Goal: Task Accomplishment & Management: Manage account settings

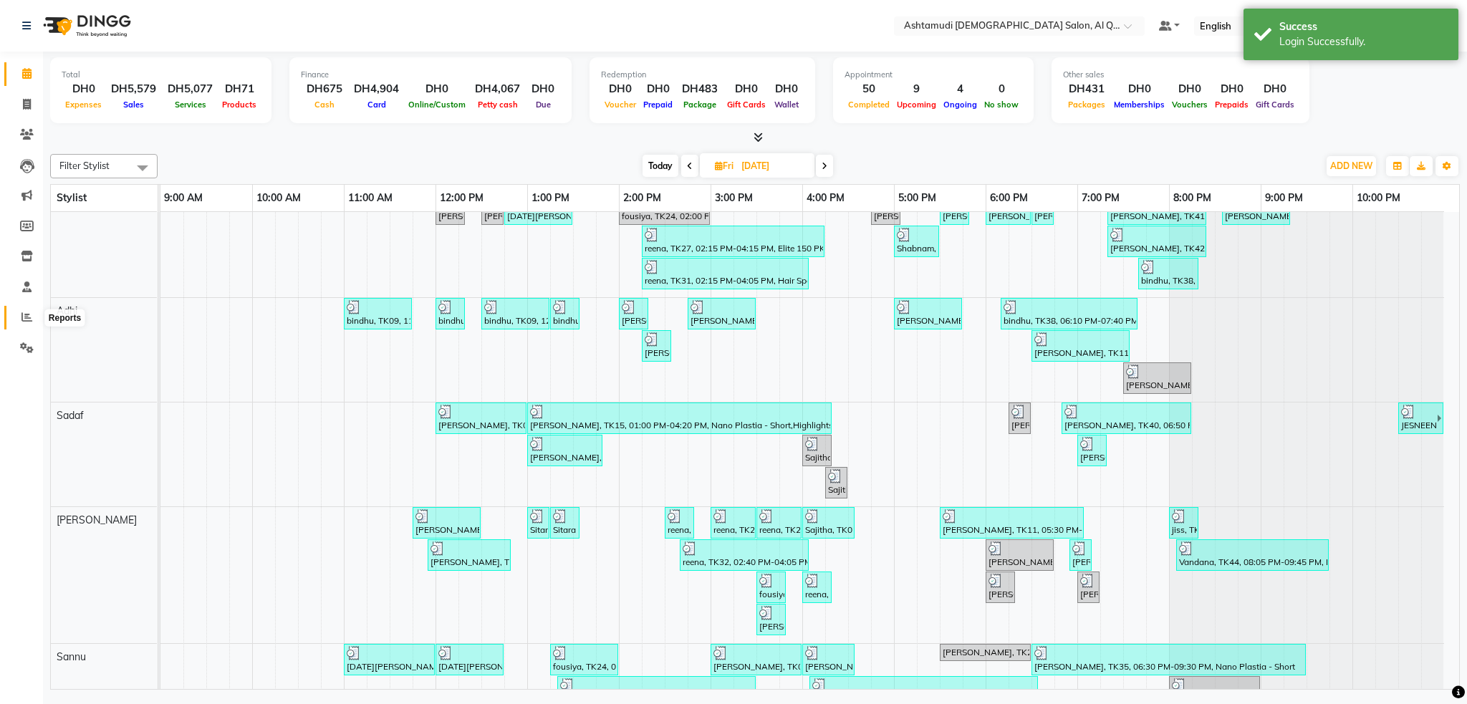
click at [21, 318] on icon at bounding box center [26, 317] width 11 height 11
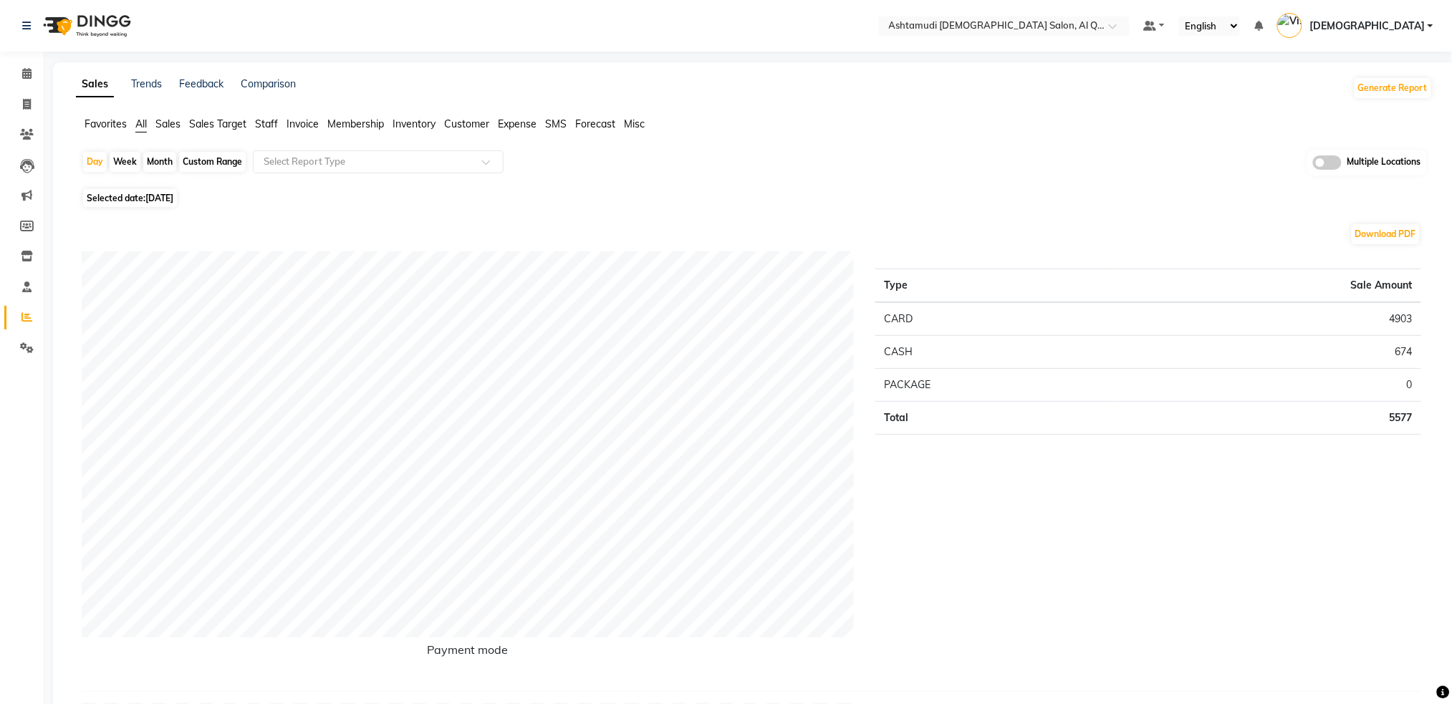
click at [1327, 165] on span at bounding box center [1327, 162] width 29 height 14
click at [1313, 165] on input "checkbox" at bounding box center [1313, 165] width 0 height 0
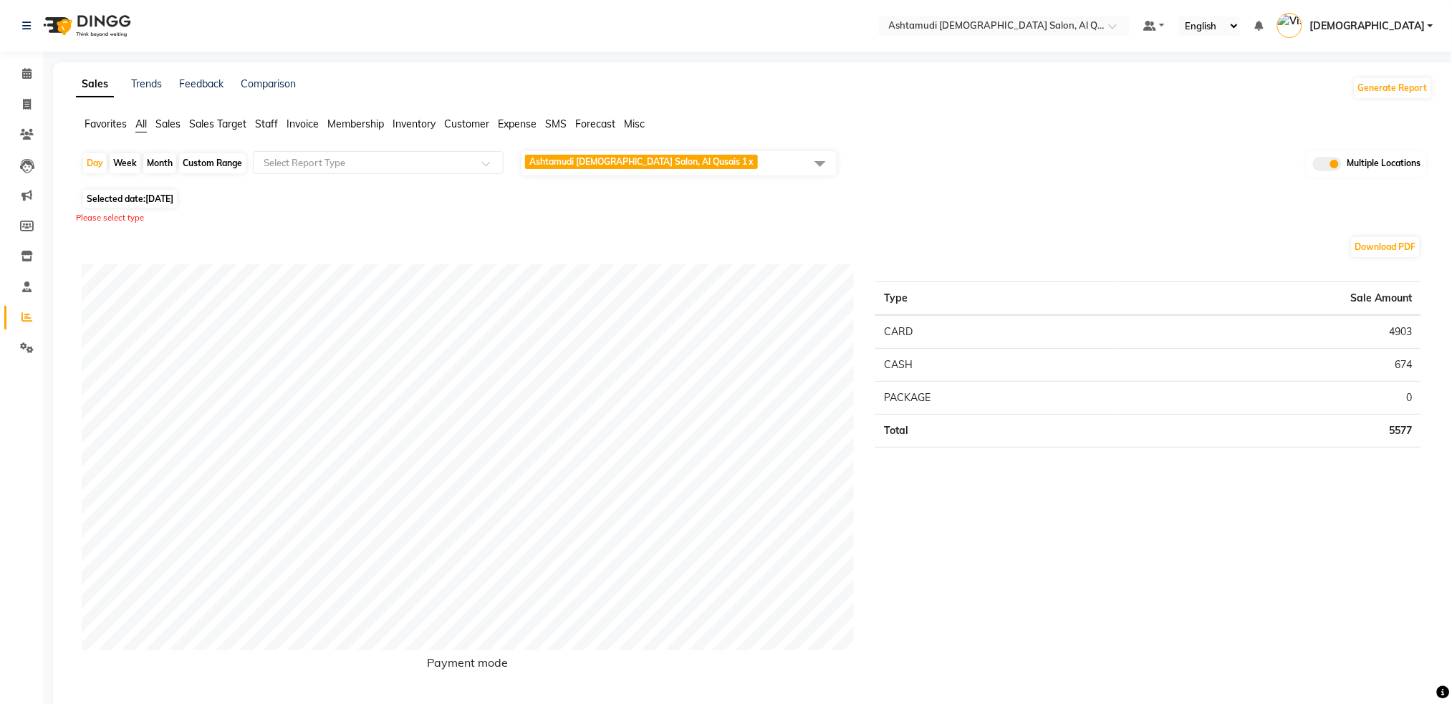
click at [826, 162] on span at bounding box center [820, 163] width 29 height 27
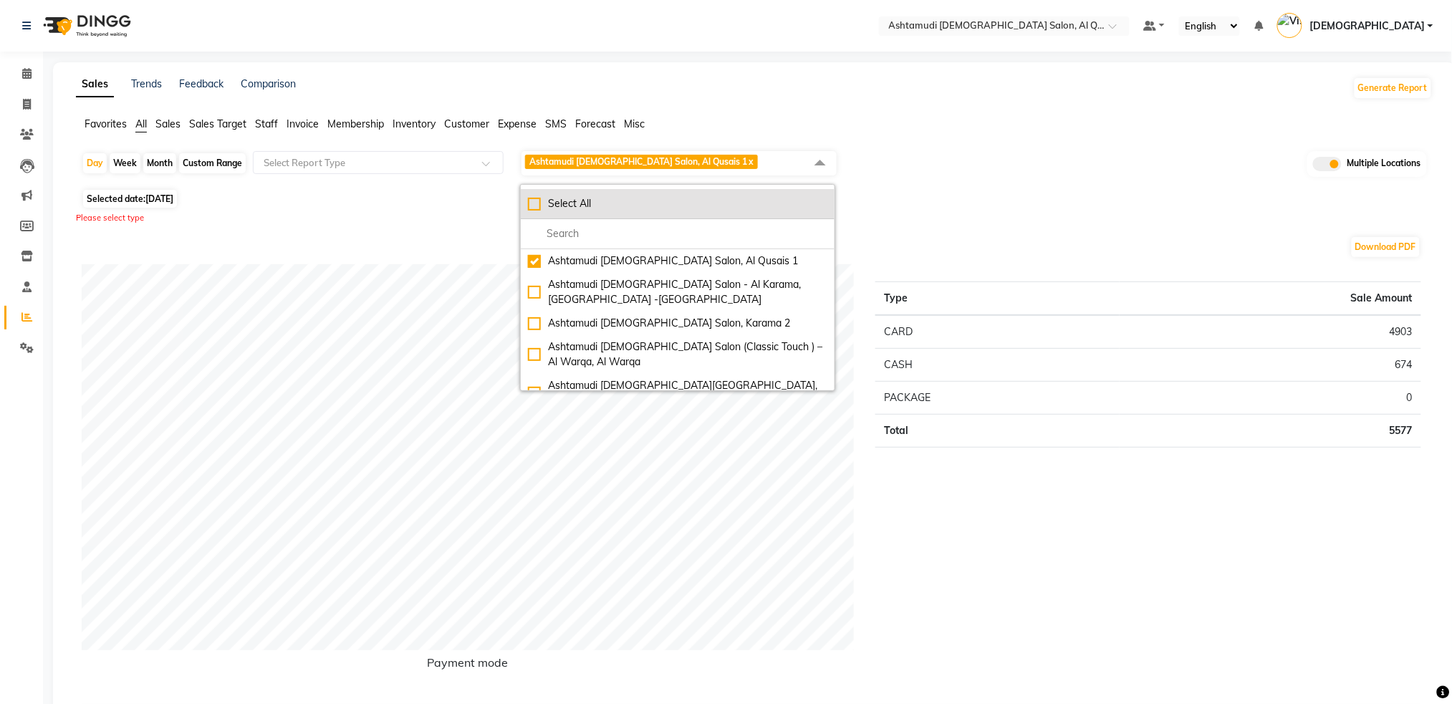
click at [541, 207] on div "Select All" at bounding box center [677, 203] width 299 height 15
checkbox input "true"
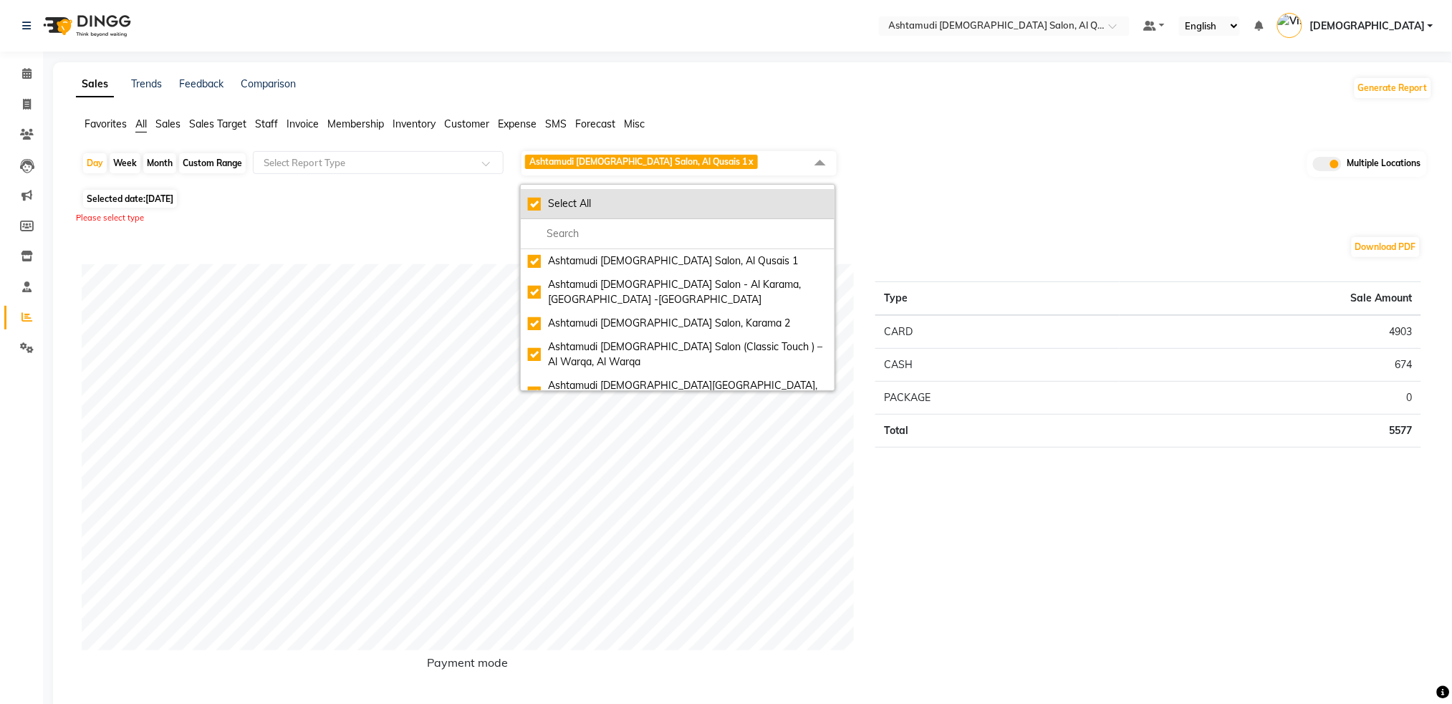
checkbox input "true"
click at [1014, 193] on div "Selected date: [DATE]" at bounding box center [757, 198] width 1351 height 15
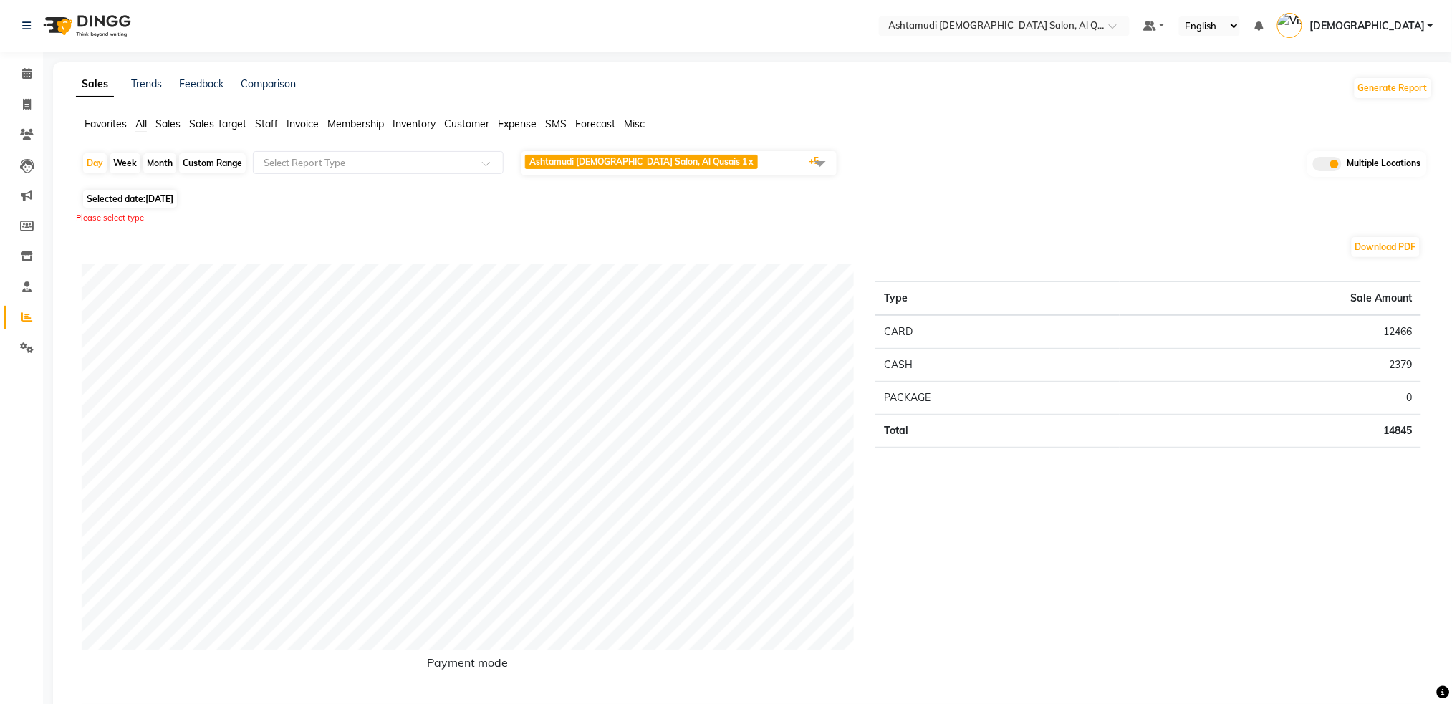
click at [106, 30] on img at bounding box center [86, 26] width 98 height 40
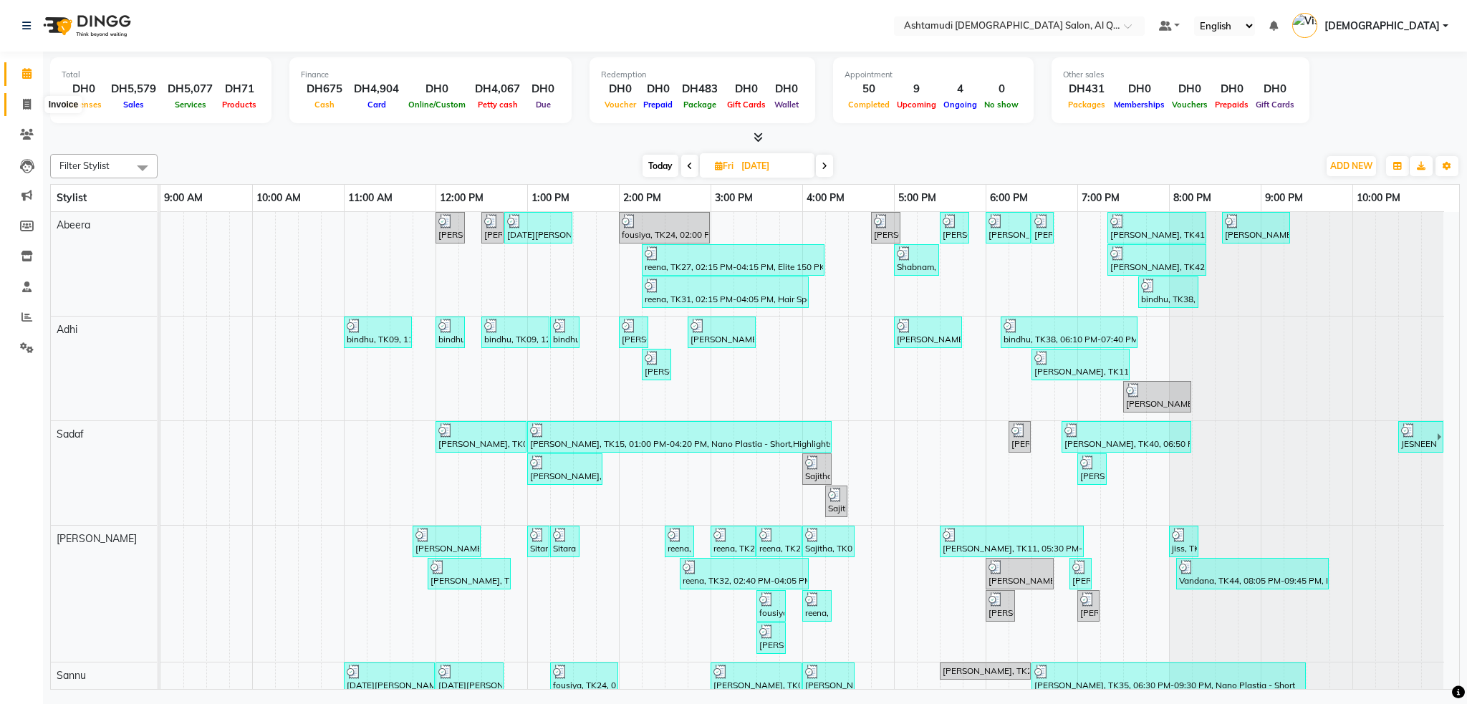
click at [29, 105] on icon at bounding box center [27, 104] width 8 height 11
select select "service"
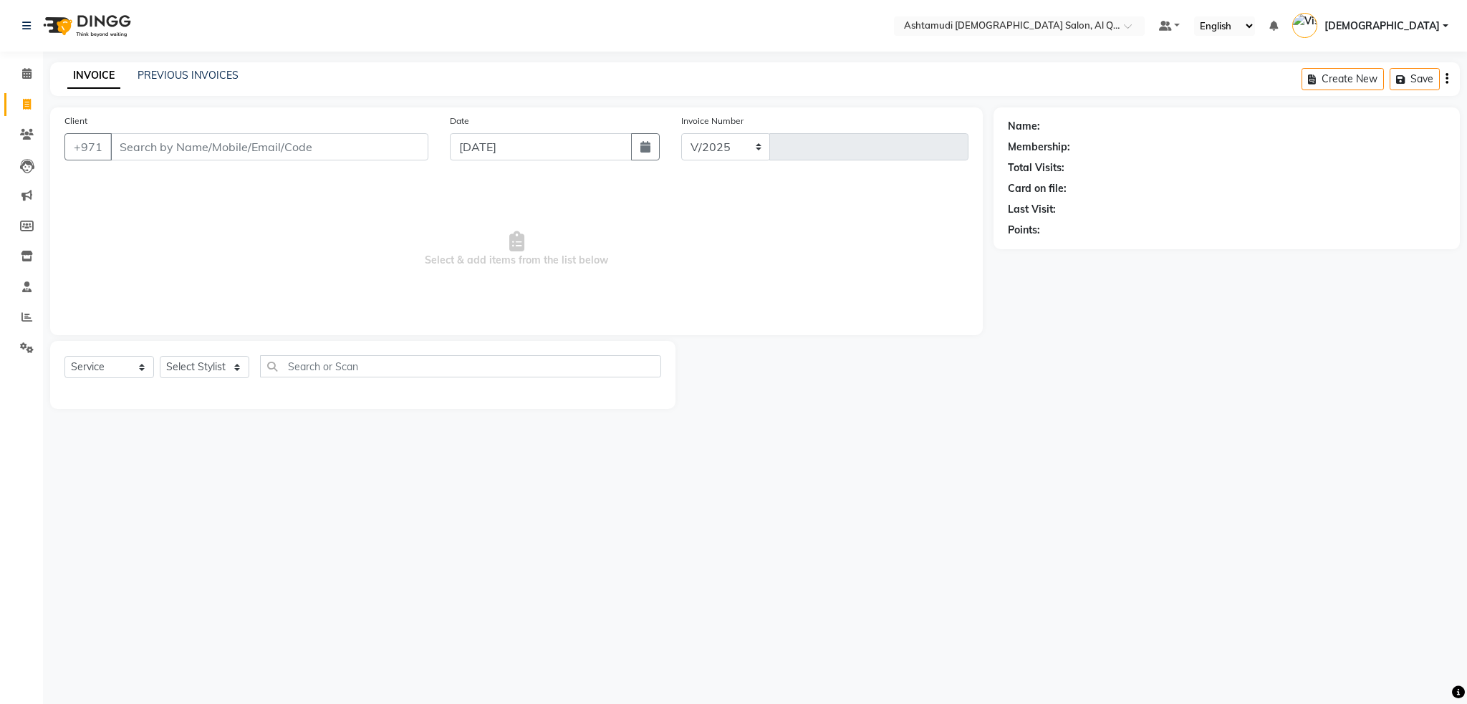
select select "6848"
type input "6423"
click at [1091, 33] on input "text" at bounding box center [1005, 27] width 208 height 14
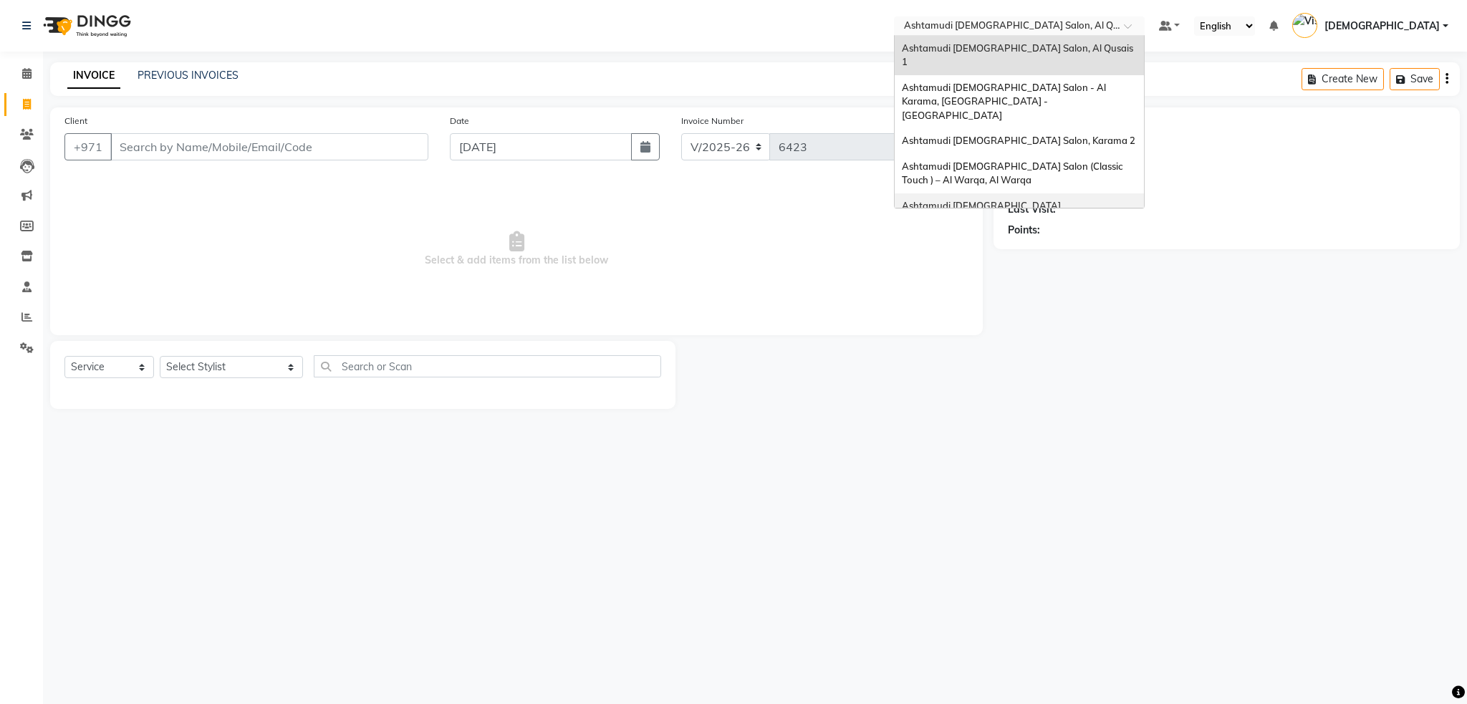
click at [1103, 200] on span "Ashtamudi [DEMOGRAPHIC_DATA] [GEOGRAPHIC_DATA], [GEOGRAPHIC_DATA]" at bounding box center [1004, 213] width 205 height 26
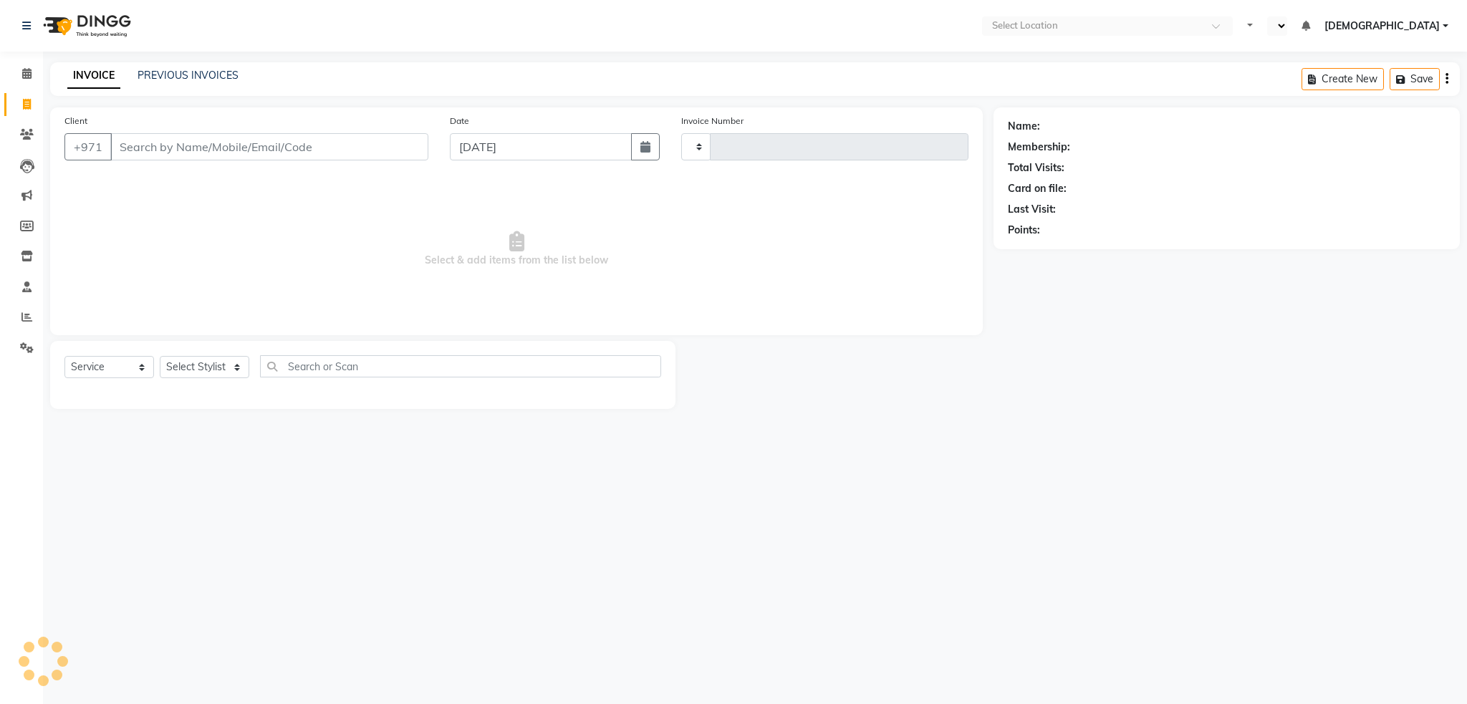
select select "service"
type input "2573"
select select "en"
select select "7242"
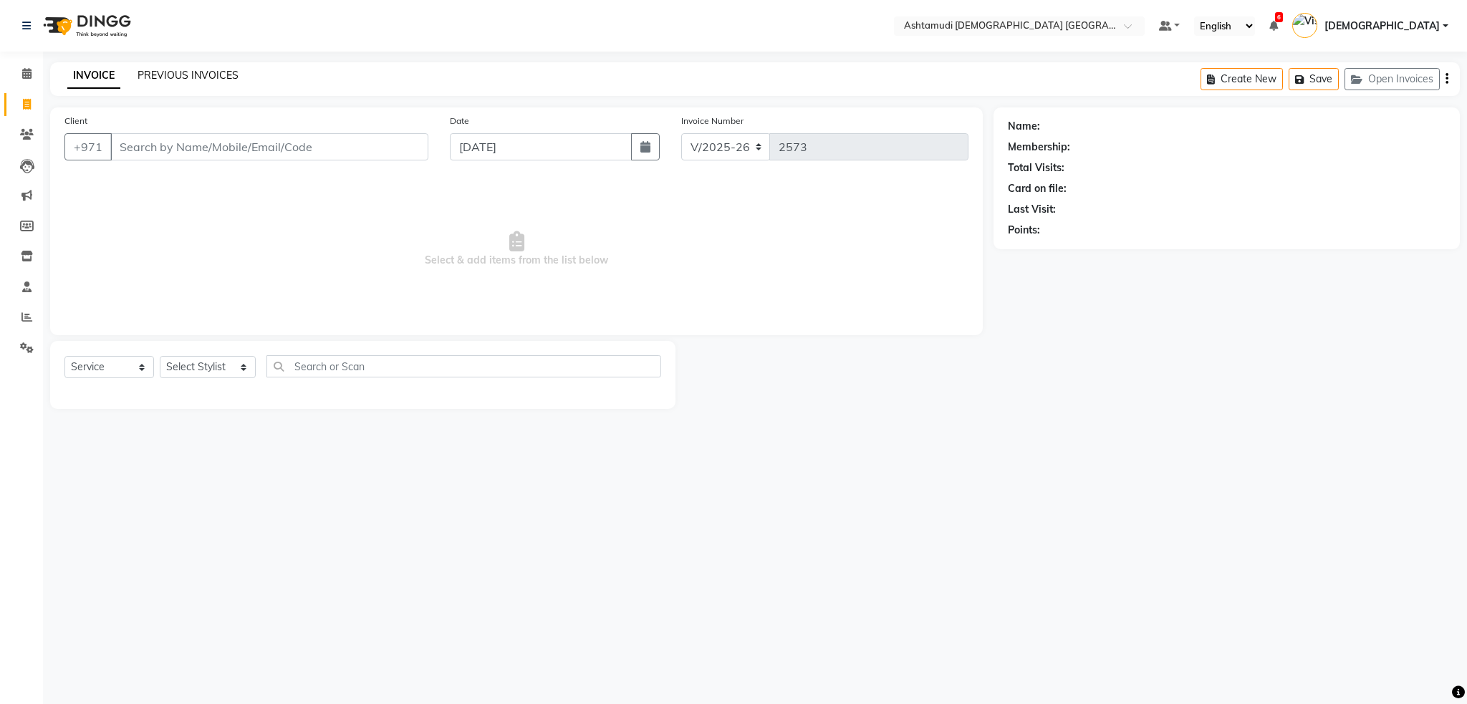
click at [223, 74] on link "PREVIOUS INVOICES" at bounding box center [188, 75] width 101 height 13
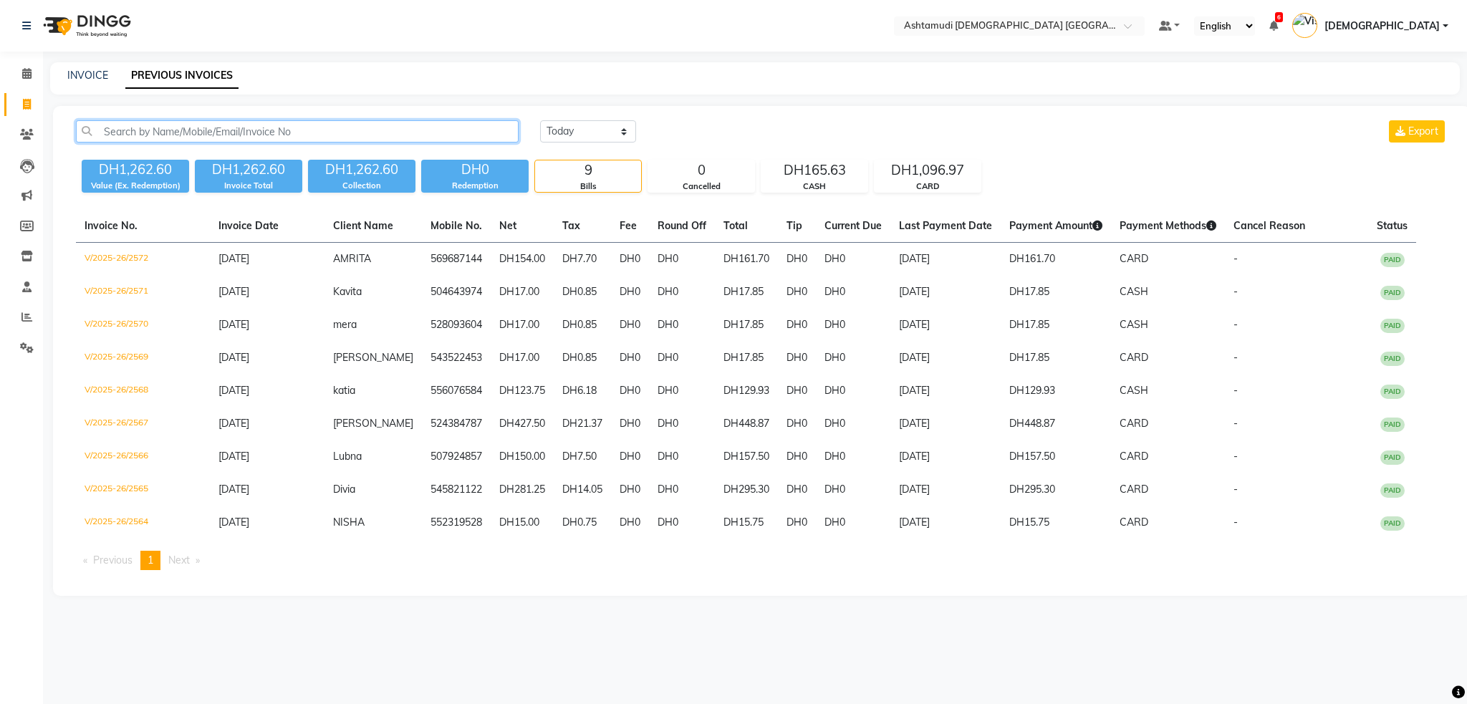
click at [214, 135] on input "text" at bounding box center [297, 131] width 443 height 22
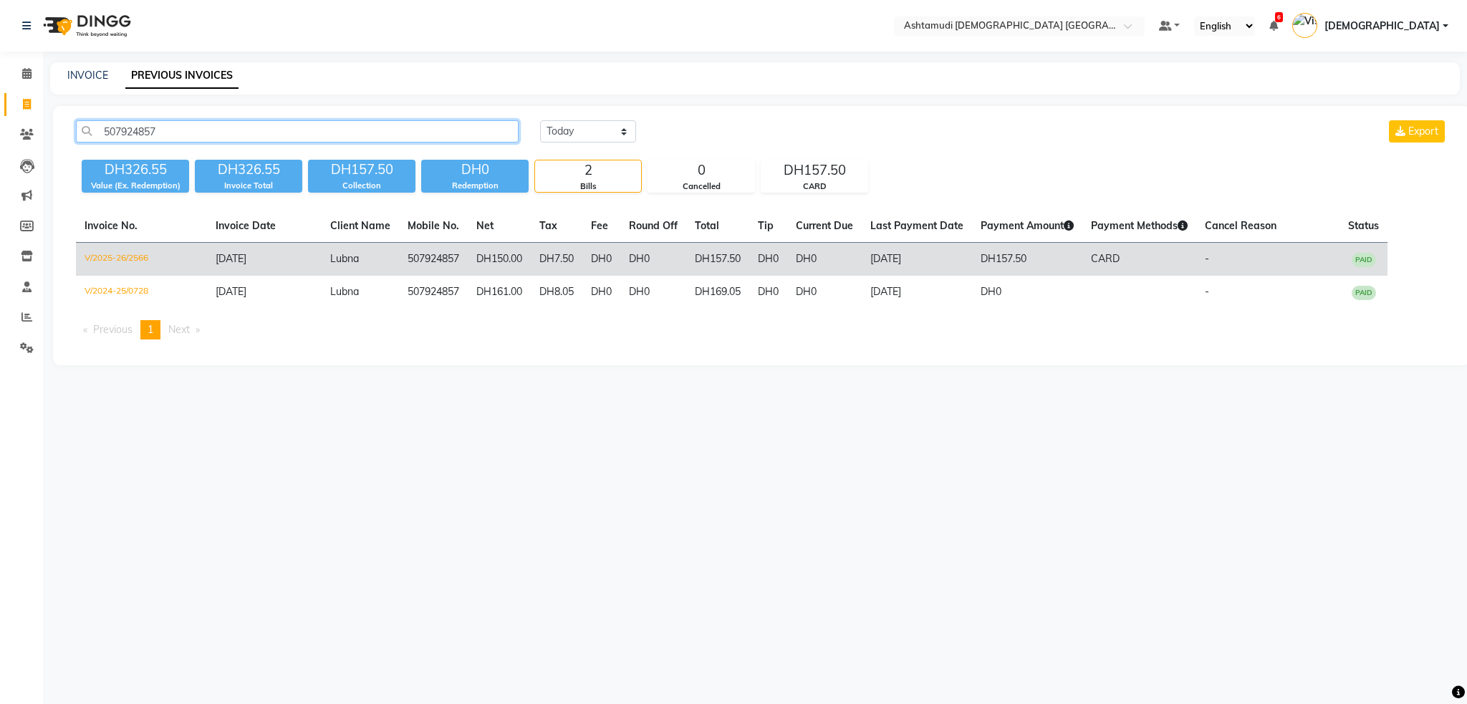
type input "507924857"
click at [131, 254] on td "V/2025-26/2566" at bounding box center [141, 260] width 131 height 34
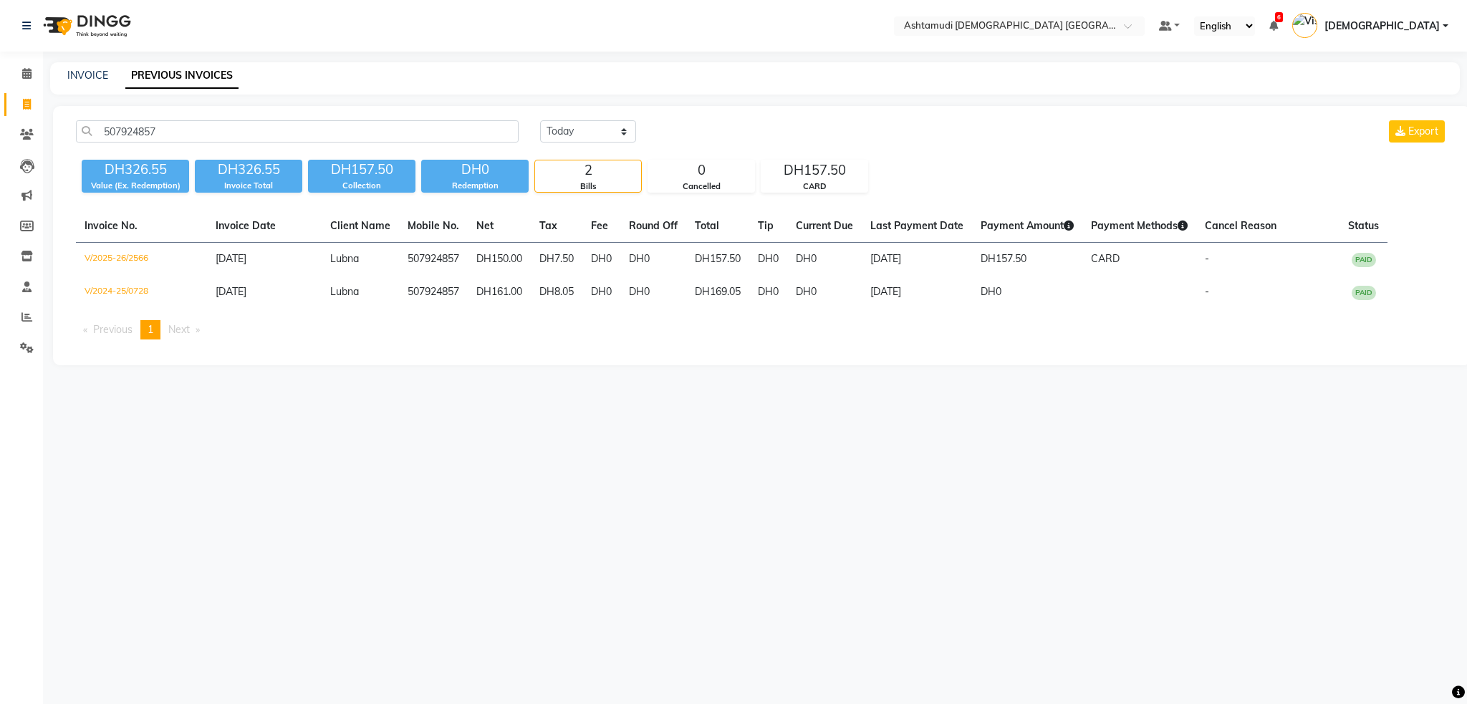
click at [120, 30] on img at bounding box center [86, 26] width 98 height 40
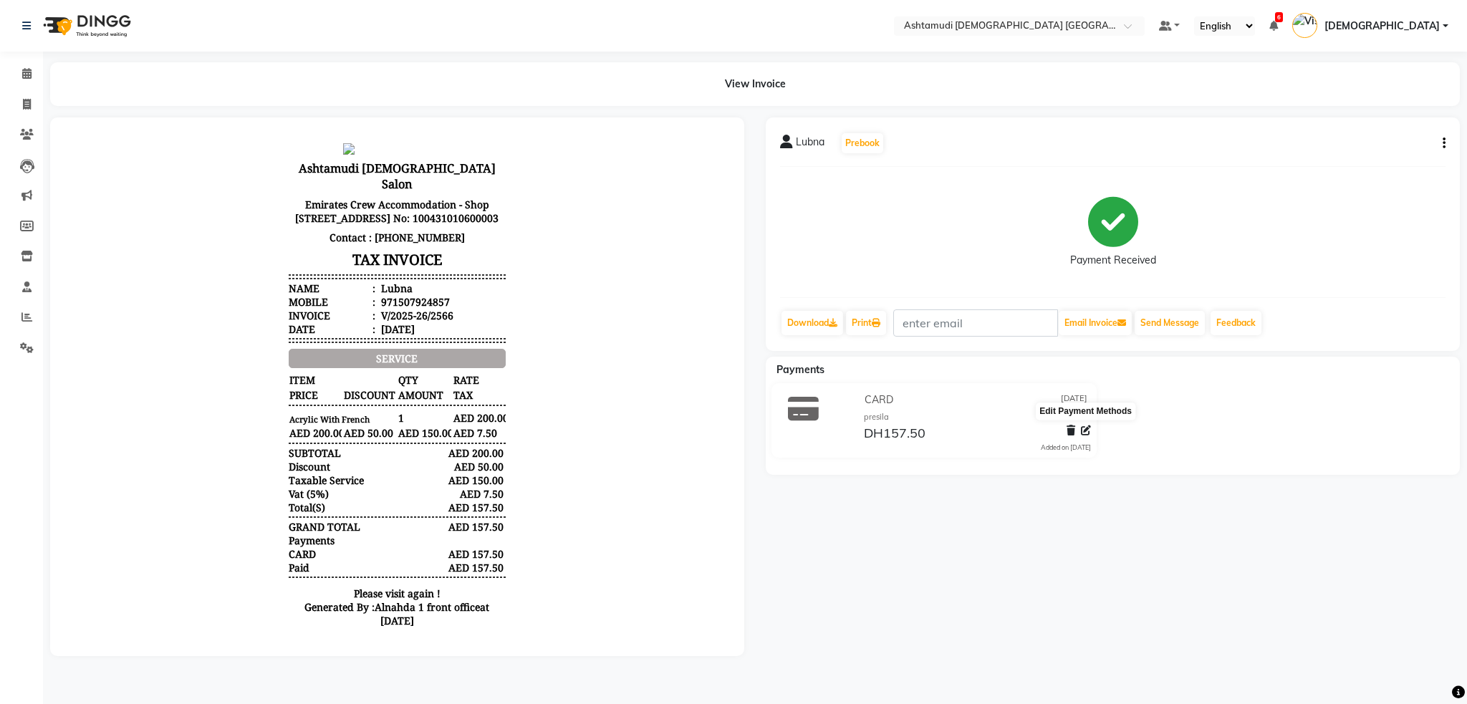
click at [1087, 431] on icon at bounding box center [1086, 430] width 10 height 10
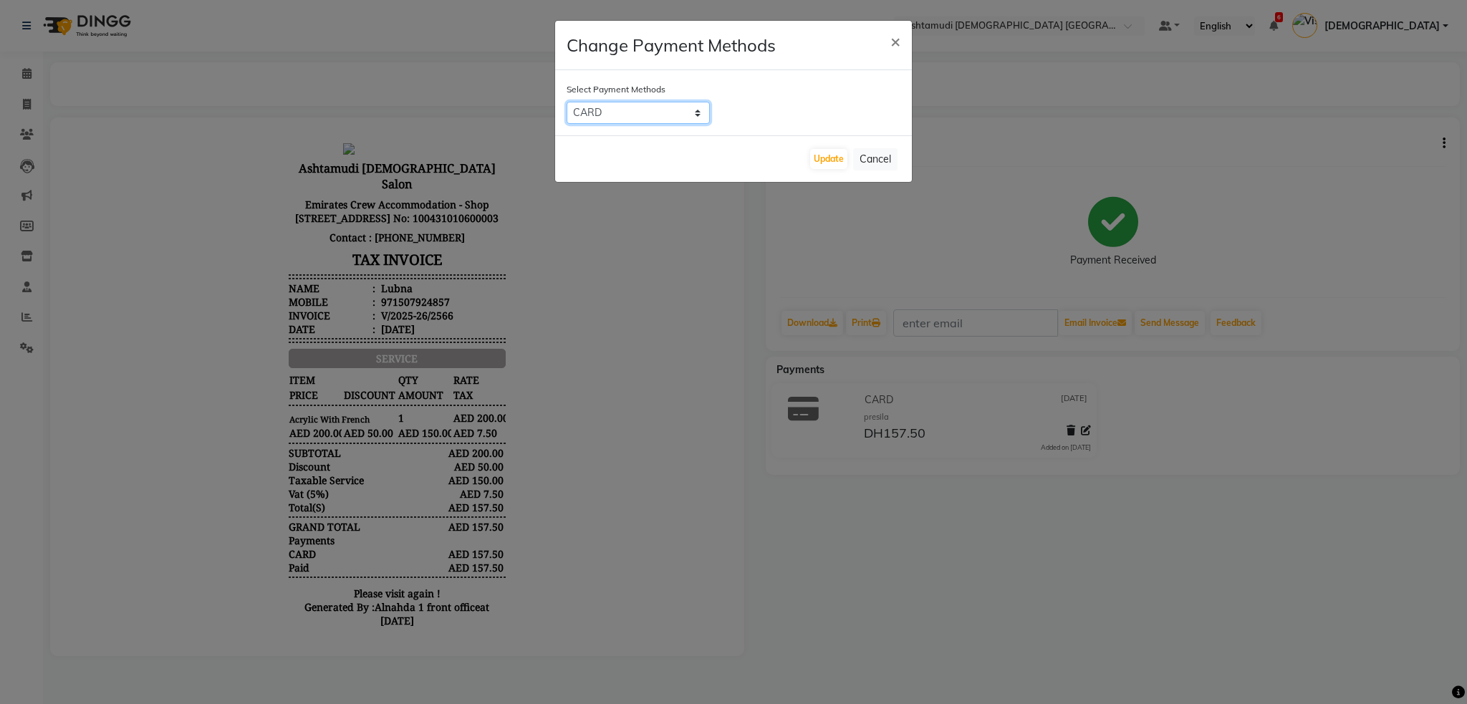
click at [683, 115] on select "Bank CARD CASH PhonePe" at bounding box center [638, 113] width 143 height 22
select select "1"
click at [567, 102] on select "Bank CARD CASH PhonePe" at bounding box center [638, 113] width 143 height 22
click at [830, 162] on button "Update" at bounding box center [828, 159] width 37 height 20
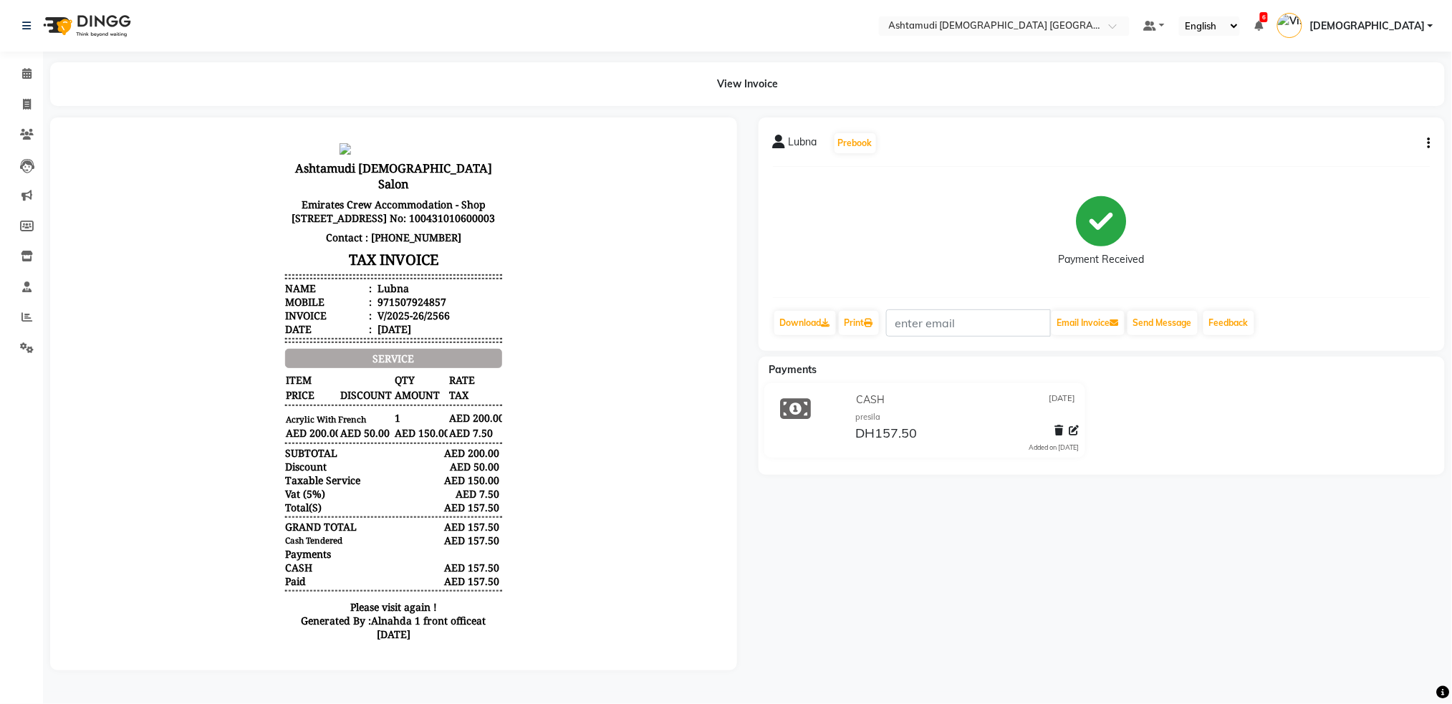
click at [108, 32] on img at bounding box center [86, 26] width 98 height 40
